Goal: Go to known website: Access a specific website the user already knows

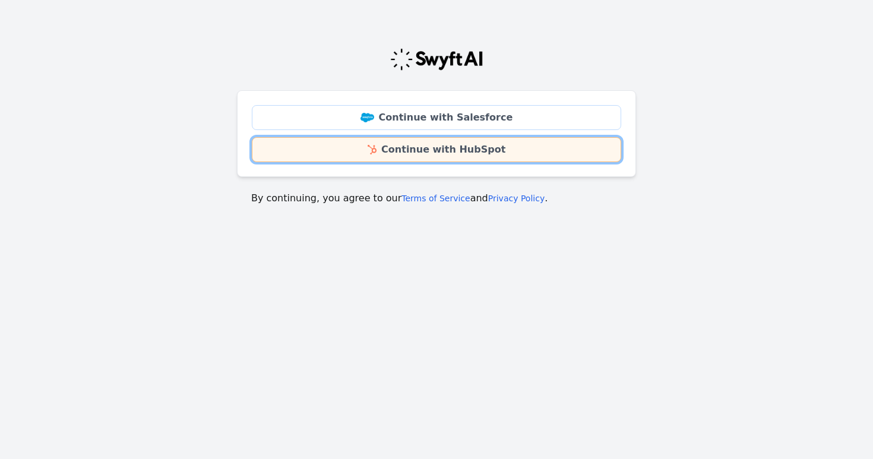
click at [399, 153] on link "Continue with HubSpot" at bounding box center [437, 149] width 370 height 25
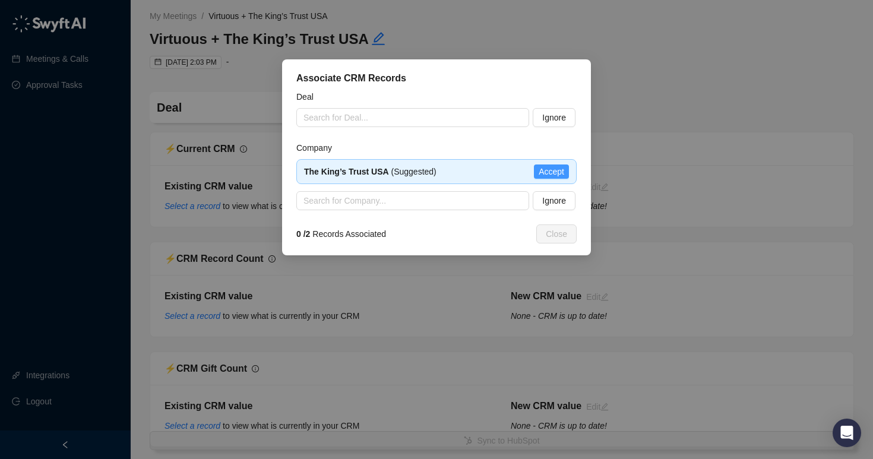
click at [545, 173] on span "Accept" at bounding box center [552, 171] width 26 height 13
